Goal: Navigation & Orientation: Understand site structure

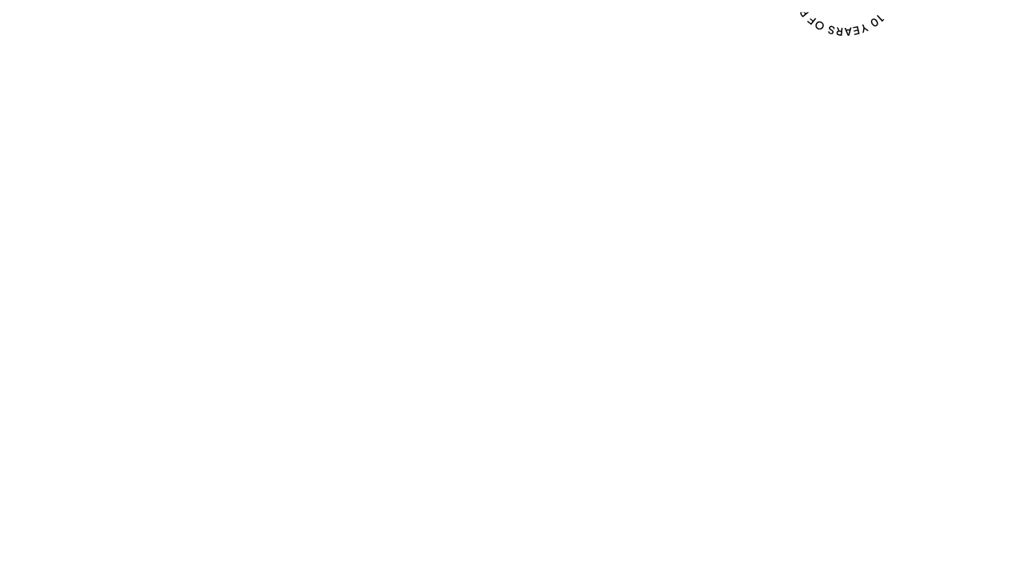
scroll to position [512, 0]
